Goal: Transaction & Acquisition: Subscribe to service/newsletter

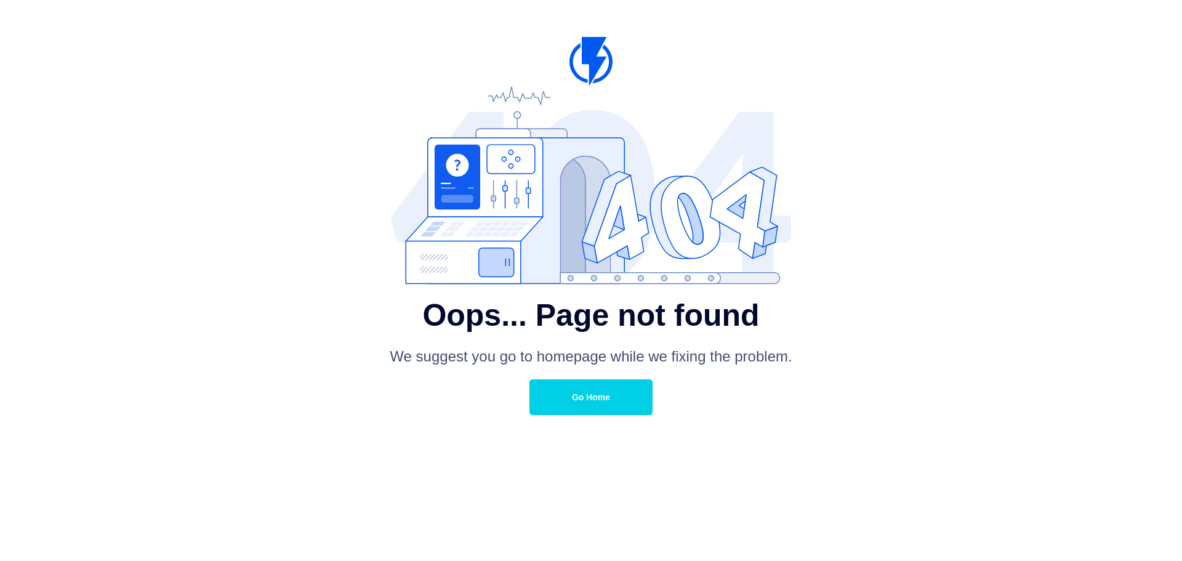
click at [578, 391] on link "Go Home" at bounding box center [591, 397] width 123 height 36
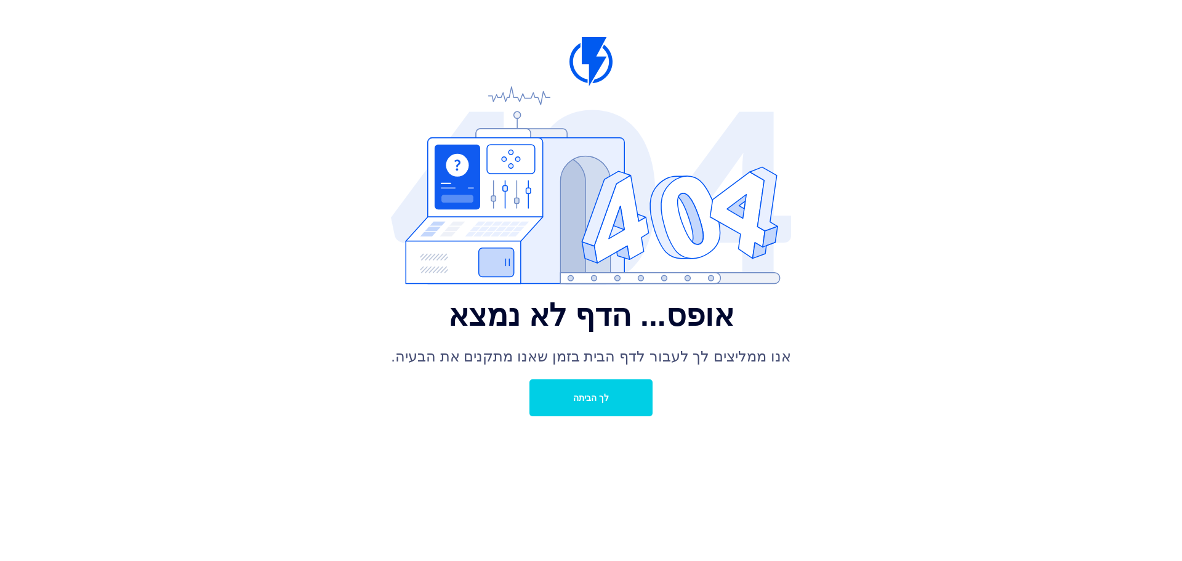
click at [602, 398] on font "לך הביתה" at bounding box center [591, 398] width 36 height 10
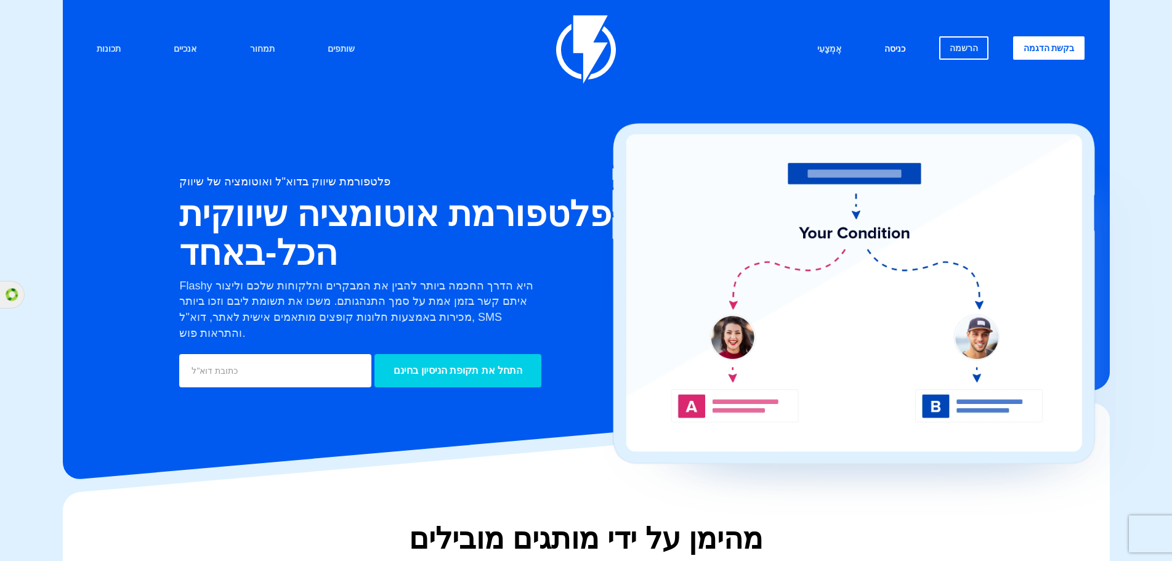
click at [895, 50] on font "כניסה" at bounding box center [894, 49] width 21 height 10
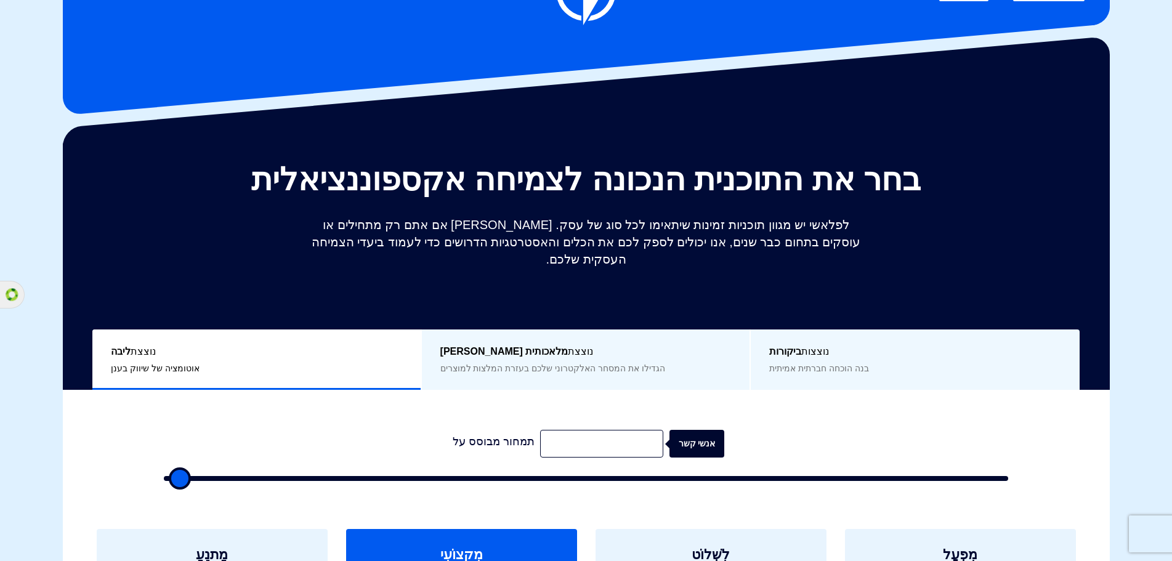
scroll to position [185, 0]
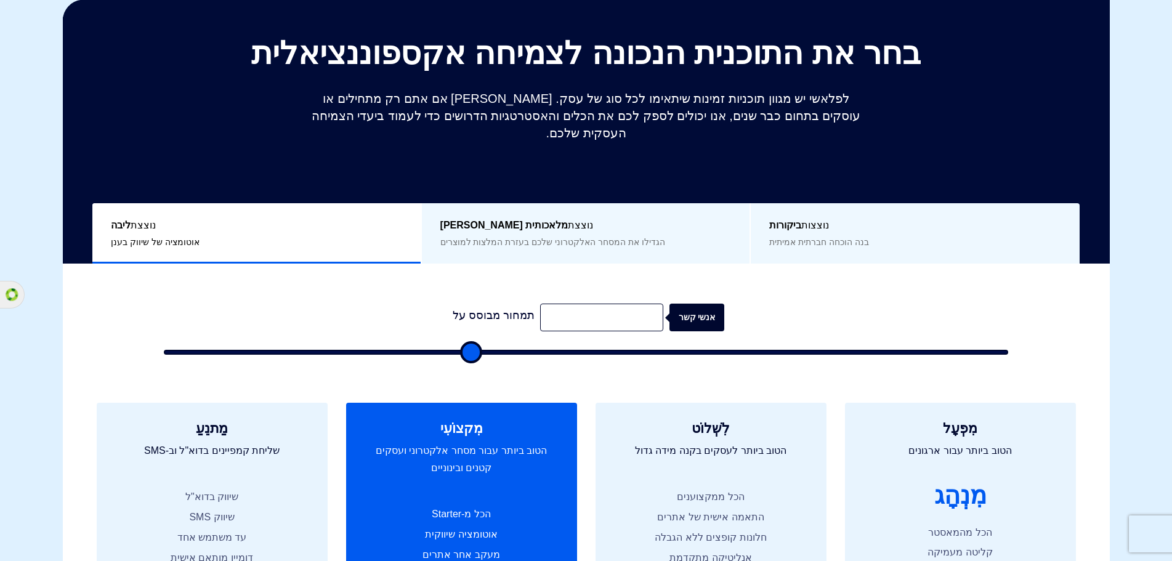
drag, startPoint x: 187, startPoint y: 332, endPoint x: 468, endPoint y: 329, distance: 281.4
type input "36000"
click at [468, 350] on input "range" at bounding box center [586, 352] width 845 height 5
click at [530, 237] on font "הגדילו את המסחר האלקטרוני שלכם בעזרת המלצות למוצרים" at bounding box center [552, 242] width 225 height 10
click at [705, 312] on font "אנשי קשר" at bounding box center [708, 317] width 37 height 10
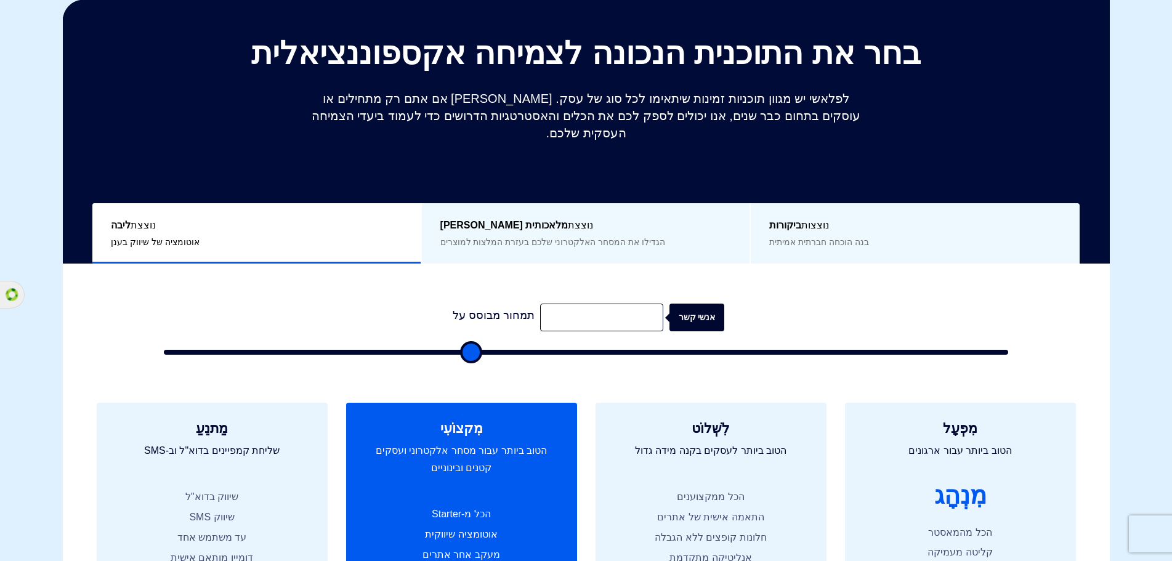
click at [705, 312] on font "אנשי קשר" at bounding box center [703, 317] width 37 height 10
click at [582, 304] on input "text" at bounding box center [601, 318] width 123 height 28
type input "11000"
click at [690, 309] on div "אנשי קשר" at bounding box center [717, 318] width 55 height 28
click at [689, 309] on div "אנשי קשר" at bounding box center [704, 318] width 55 height 28
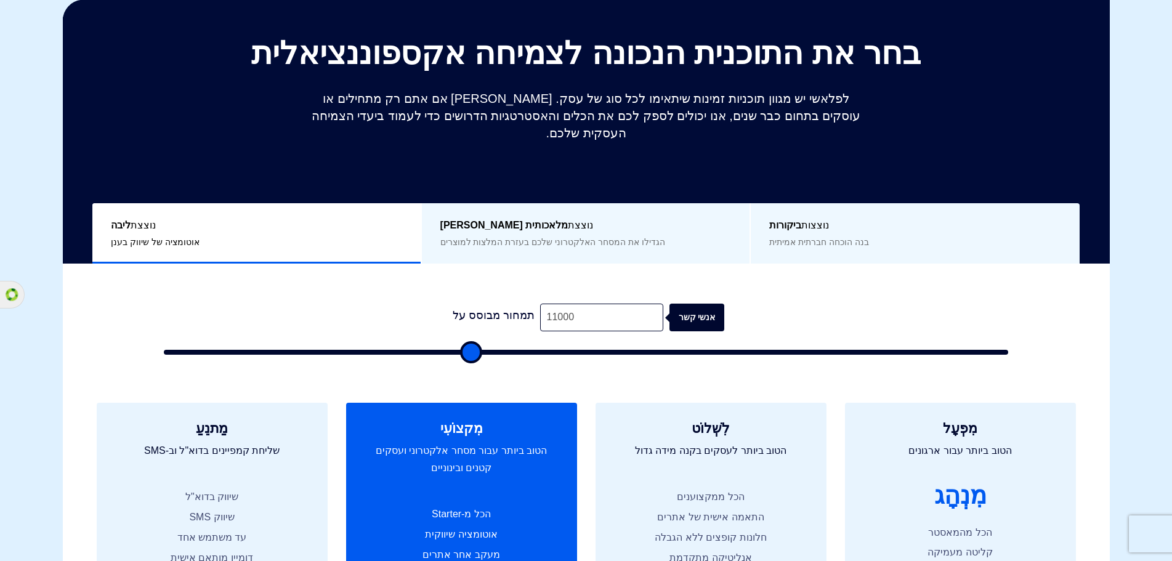
drag, startPoint x: 689, startPoint y: 309, endPoint x: 680, endPoint y: 308, distance: 9.3
click at [689, 308] on div "אנשי קשר" at bounding box center [704, 318] width 55 height 28
click at [312, 314] on form "תמחור מבוסס על 11000 אנשי קשר" at bounding box center [586, 329] width 845 height 51
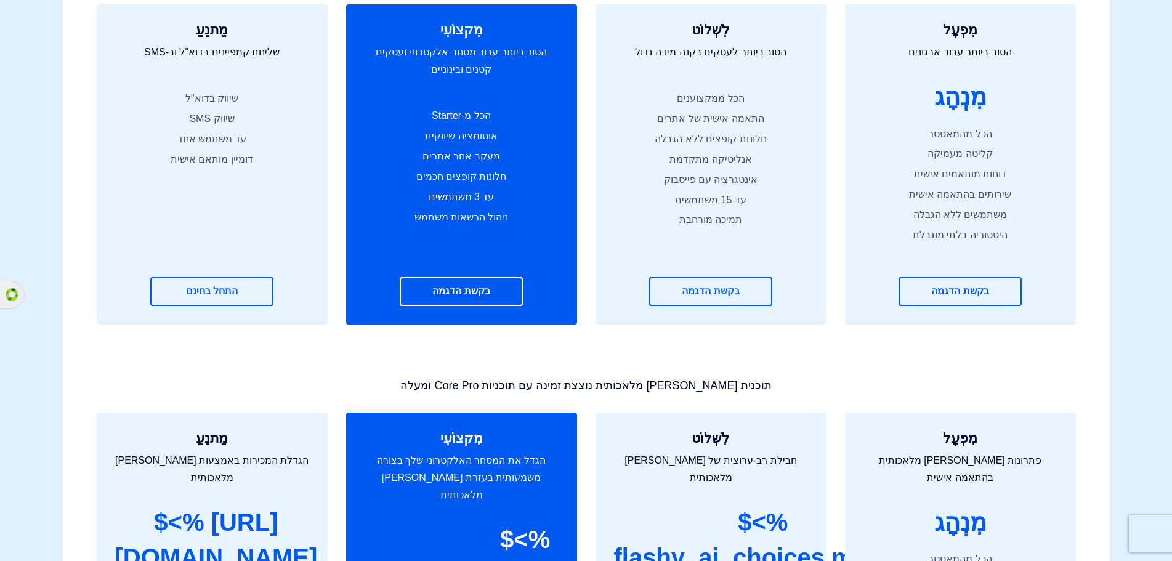
scroll to position [0, 0]
